Goal: Find specific page/section: Find specific page/section

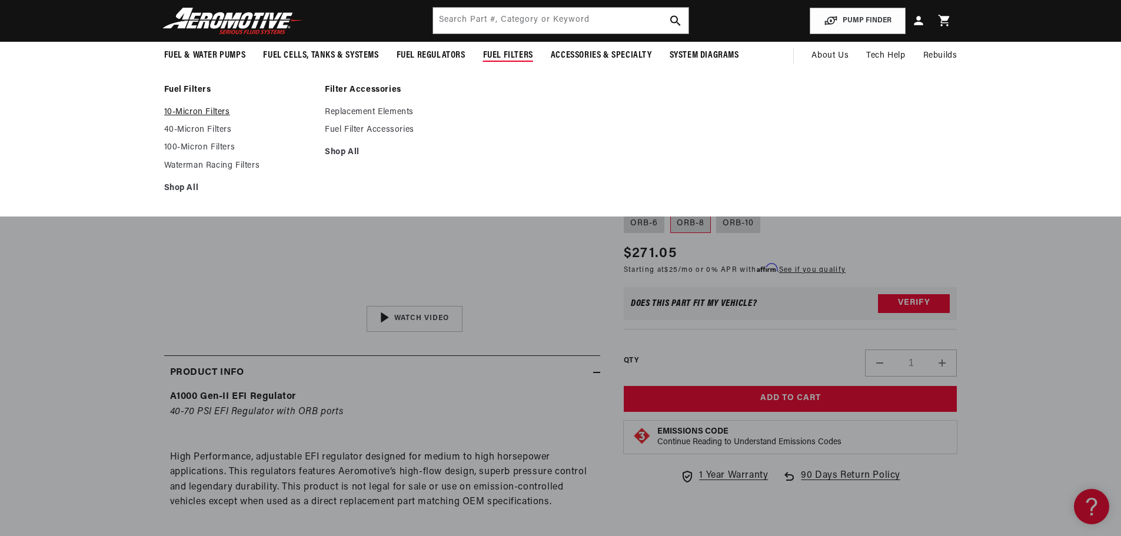
click at [223, 109] on link "10-Micron Filters" at bounding box center [238, 112] width 149 height 11
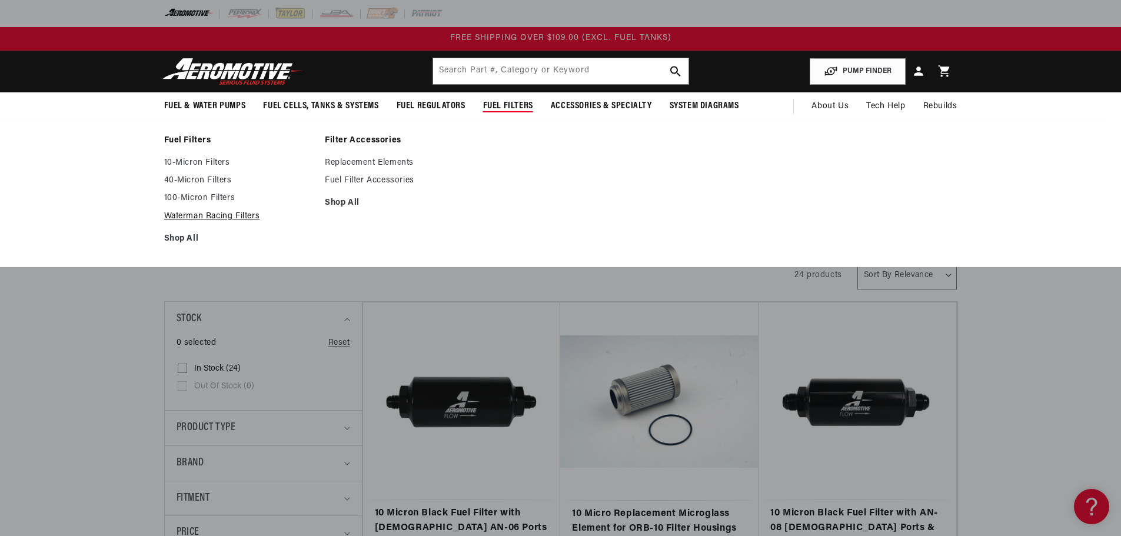
click at [219, 216] on link "Waterman Racing Filters" at bounding box center [238, 216] width 149 height 11
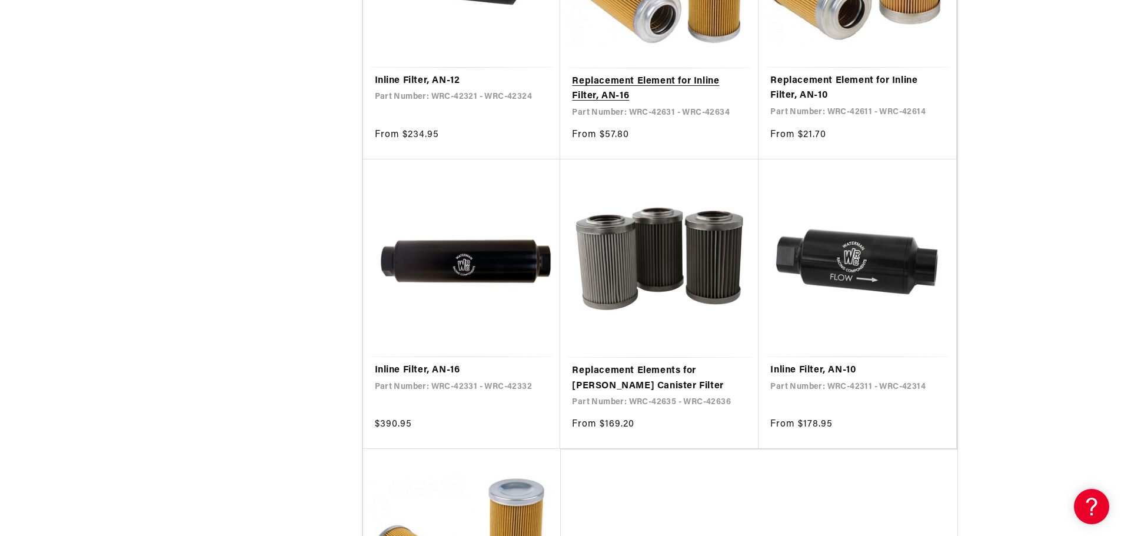
scroll to position [765, 0]
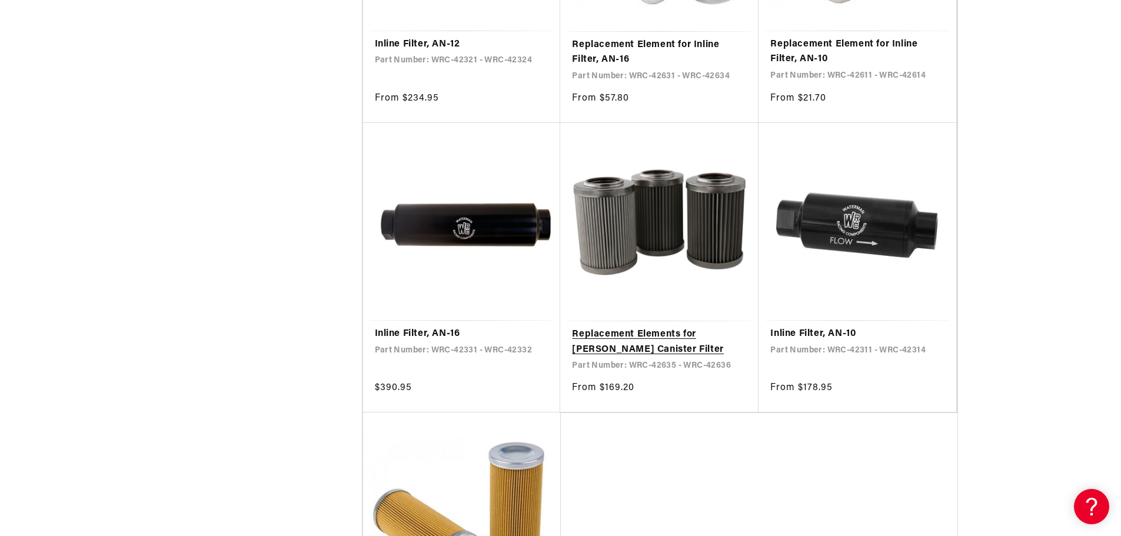
click at [637, 327] on link "Replacement Elements for Waterman Canister Filter" at bounding box center [659, 342] width 175 height 30
